Goal: Task Accomplishment & Management: Manage account settings

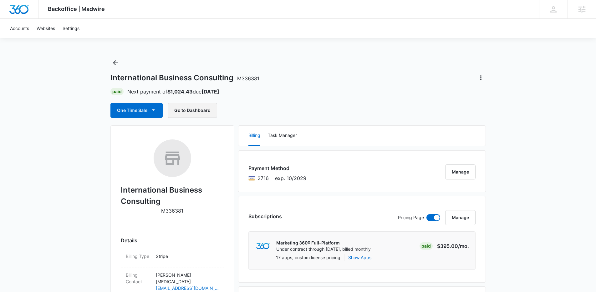
click at [205, 112] on button "Go to Dashboard" at bounding box center [192, 110] width 49 height 15
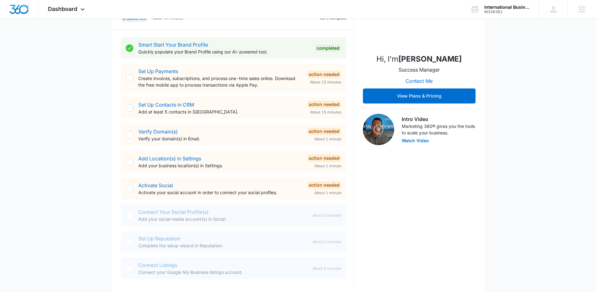
scroll to position [108, 0]
click at [78, 129] on div "Today is Thursday, August 14th Good afternoon, Cy! Contacts You have no contact…" at bounding box center [298, 279] width 596 height 720
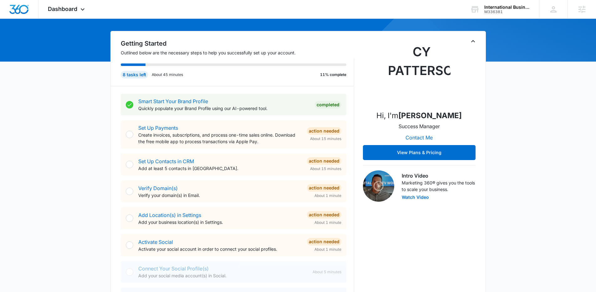
scroll to position [46, 0]
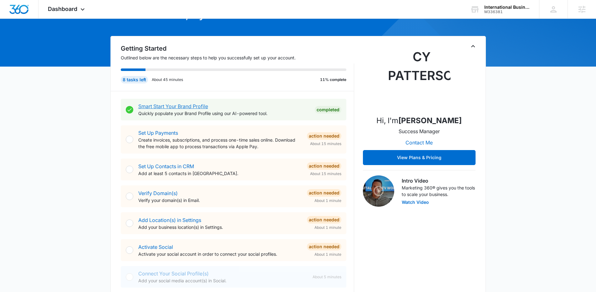
click at [159, 106] on link "Smart Start Your Brand Profile" at bounding box center [173, 106] width 70 height 6
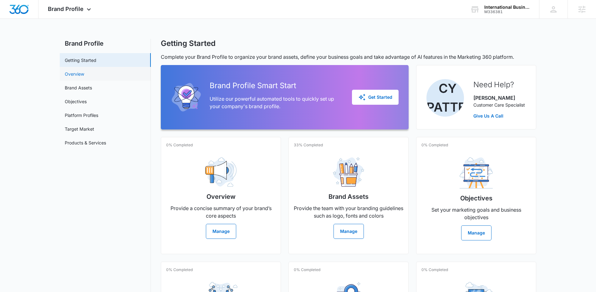
click at [84, 73] on link "Overview" at bounding box center [74, 74] width 19 height 7
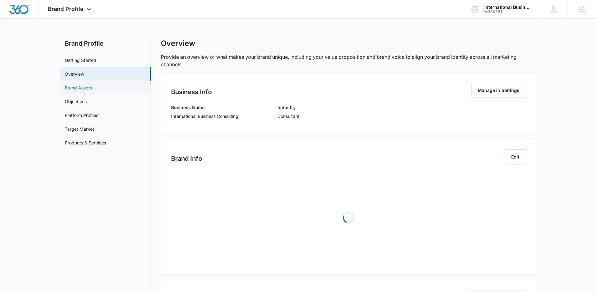
click at [92, 88] on link "Brand Assets" at bounding box center [78, 87] width 27 height 7
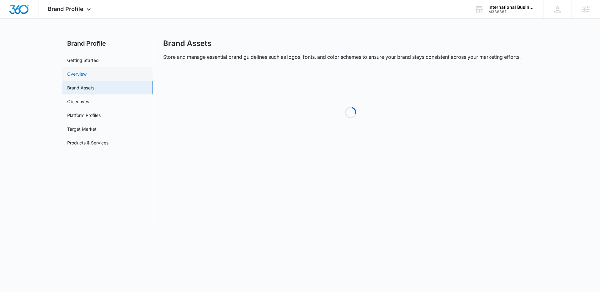
click at [87, 77] on link "Overview" at bounding box center [76, 74] width 19 height 7
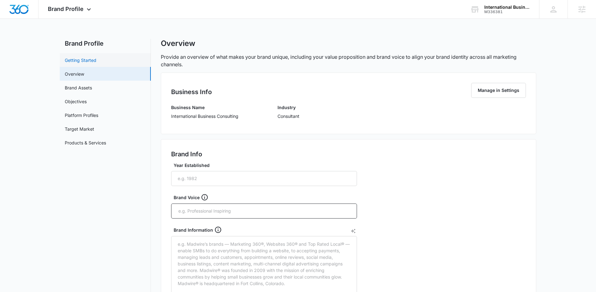
click at [96, 62] on link "Getting Started" at bounding box center [81, 60] width 32 height 7
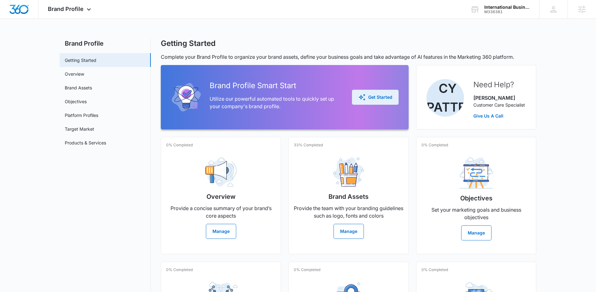
click at [383, 96] on div "Get Started" at bounding box center [375, 97] width 34 height 8
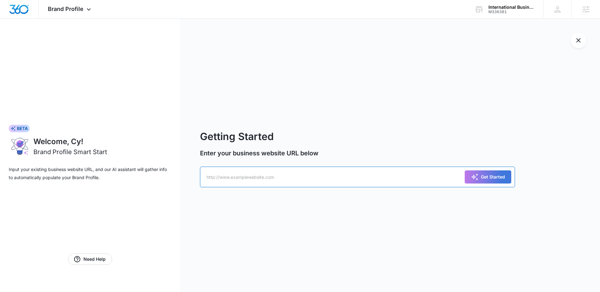
click at [277, 179] on input "text" at bounding box center [357, 177] width 315 height 21
paste input "https://designlogo.website/ibc/human-capital-consulting/#"
type input "https://designlogo.website/ibc/human-capital-consulting/#"
click at [488, 177] on div "Get Started" at bounding box center [488, 177] width 34 height 8
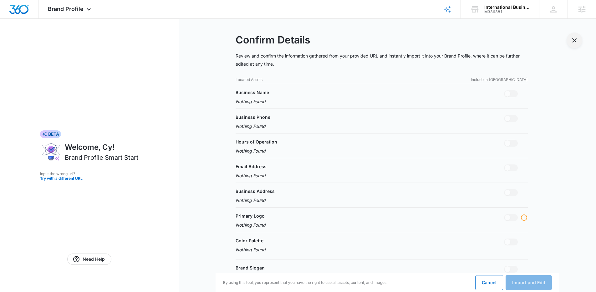
click at [575, 42] on icon "Exit Smart Start Wizard" at bounding box center [574, 41] width 8 height 8
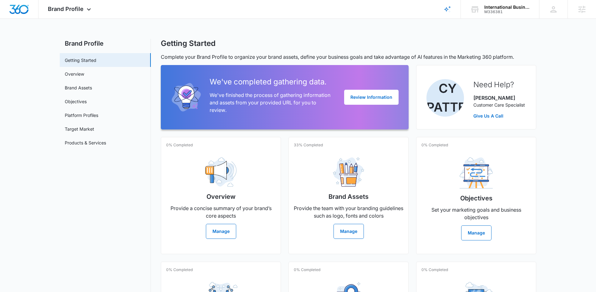
scroll to position [1, 0]
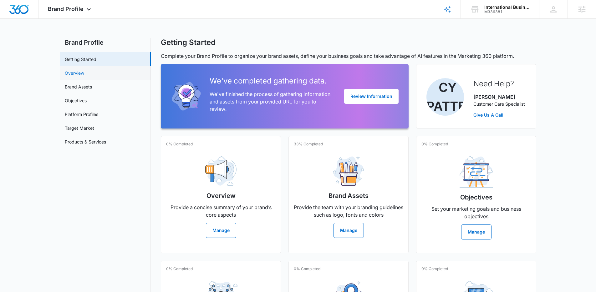
click at [84, 74] on link "Overview" at bounding box center [74, 73] width 19 height 7
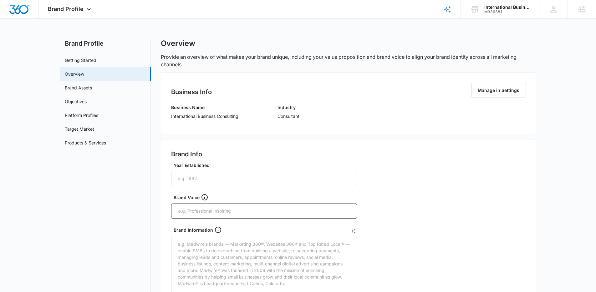
scroll to position [37, 0]
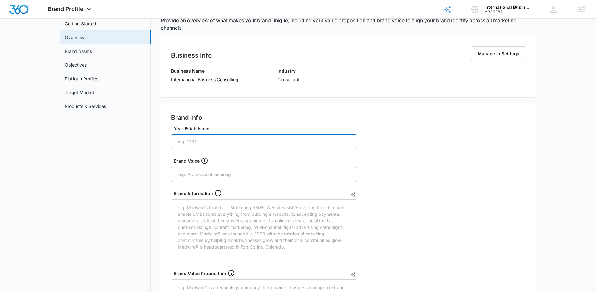
click at [203, 136] on input "Year Established" at bounding box center [264, 141] width 186 height 15
click at [199, 135] on input "Year Established" at bounding box center [264, 141] width 186 height 15
type input "2025"
click at [203, 171] on input "text" at bounding box center [265, 174] width 174 height 9
type input "p"
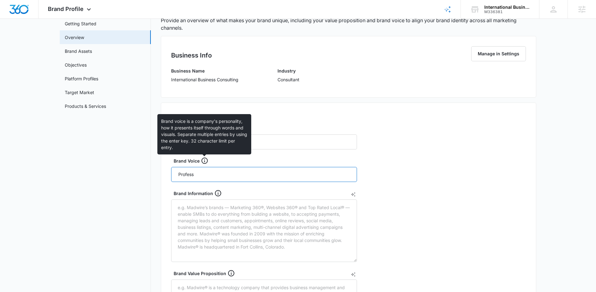
type input "Profess"
click at [202, 158] on icon at bounding box center [205, 161] width 8 height 8
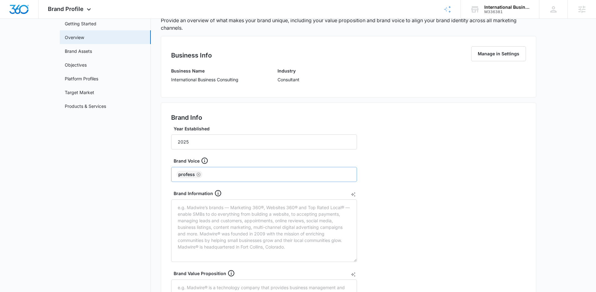
click at [214, 180] on div "Profess" at bounding box center [264, 174] width 186 height 15
click at [199, 176] on icon "Remove" at bounding box center [198, 175] width 4 height 4
click at [198, 178] on input "text" at bounding box center [265, 174] width 174 height 9
type input "Professional"
type input "international"
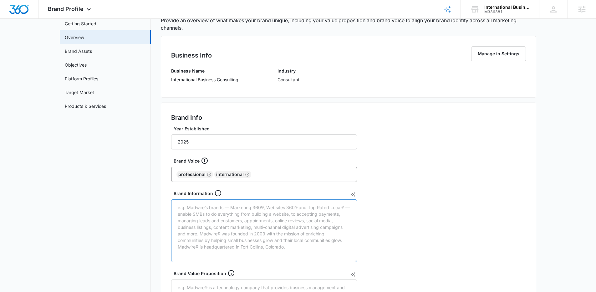
click at [235, 222] on textarea "Brand Information" at bounding box center [264, 231] width 186 height 63
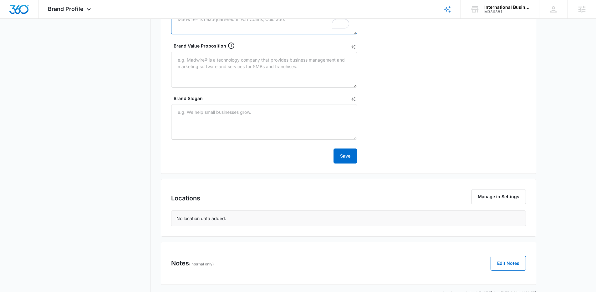
scroll to position [266, 0]
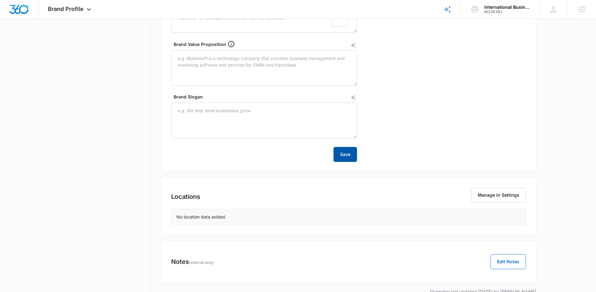
click at [347, 159] on button "Save" at bounding box center [344, 154] width 23 height 15
